Goal: Task Accomplishment & Management: Manage account settings

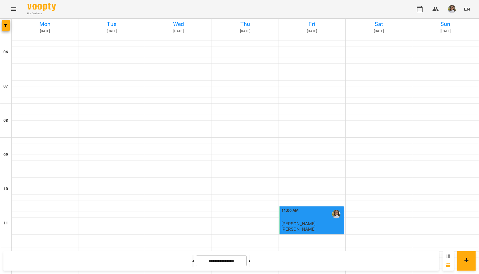
scroll to position [314, 0]
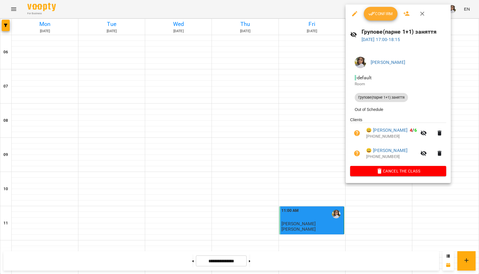
click at [380, 16] on span "Confirm" at bounding box center [380, 13] width 25 height 7
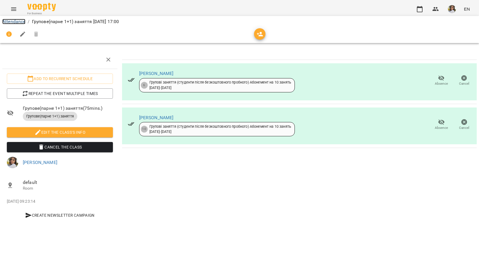
click at [15, 22] on link "Attendance" at bounding box center [13, 21] width 23 height 5
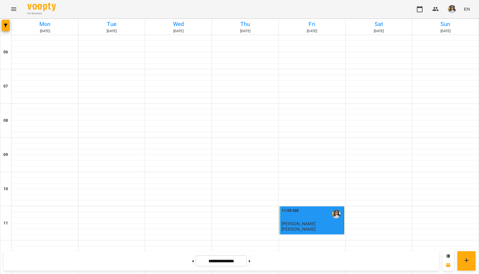
scroll to position [368, 0]
click at [250, 260] on button at bounding box center [249, 261] width 1 height 13
type input "**********"
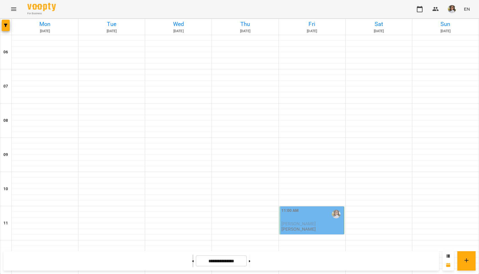
drag, startPoint x: 259, startPoint y: 260, endPoint x: 184, endPoint y: 262, distance: 74.7
click at [192, 262] on button at bounding box center [192, 261] width 1 height 13
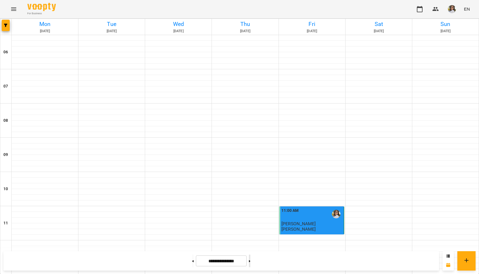
click at [250, 262] on button at bounding box center [249, 261] width 1 height 13
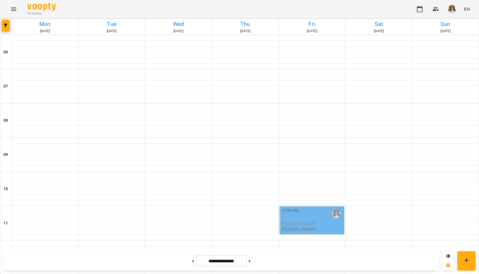
scroll to position [254, 0]
click at [192, 263] on button at bounding box center [192, 261] width 1 height 13
type input "**********"
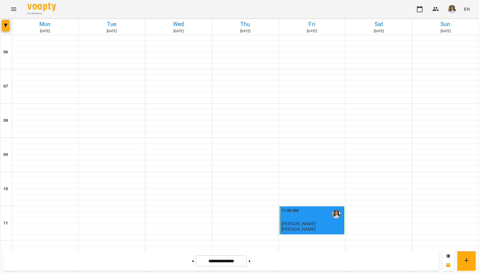
scroll to position [368, 0]
